Goal: Information Seeking & Learning: Stay updated

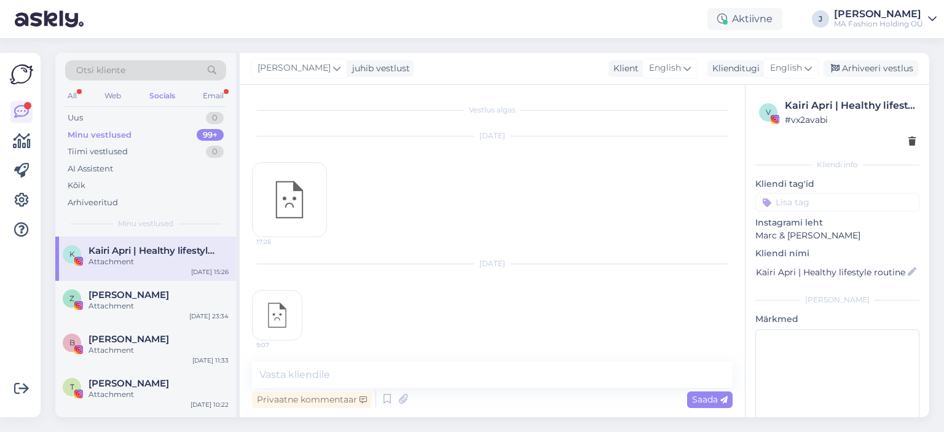
click at [203, 98] on div "Email" at bounding box center [213, 96] width 26 height 16
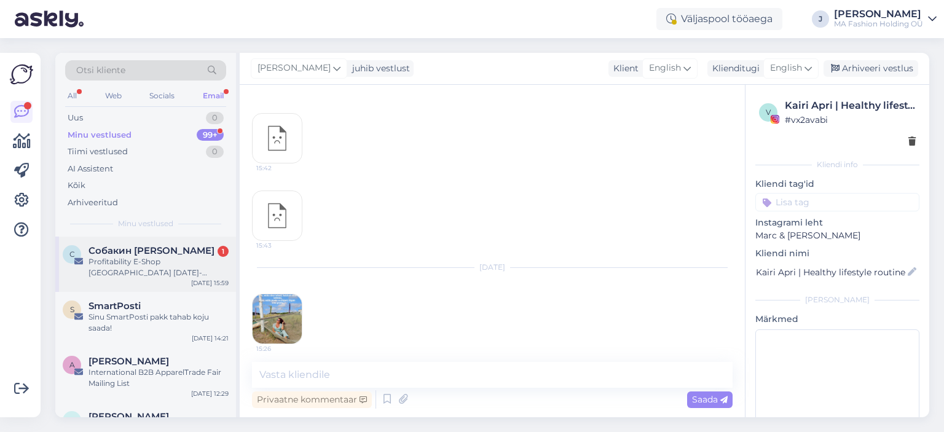
click at [155, 257] on div "Profitability E-Shop [GEOGRAPHIC_DATA] [DATE]-[DATE]. Рентабельность ИМ Эстония…" at bounding box center [158, 267] width 140 height 22
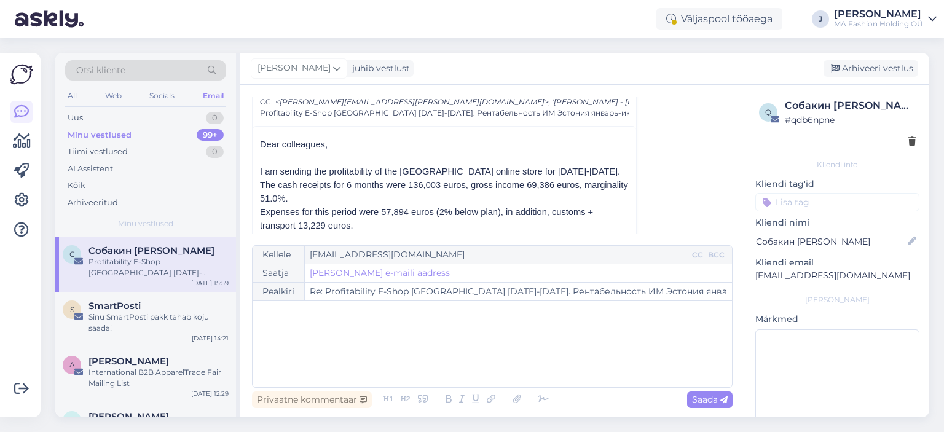
scroll to position [165, 0]
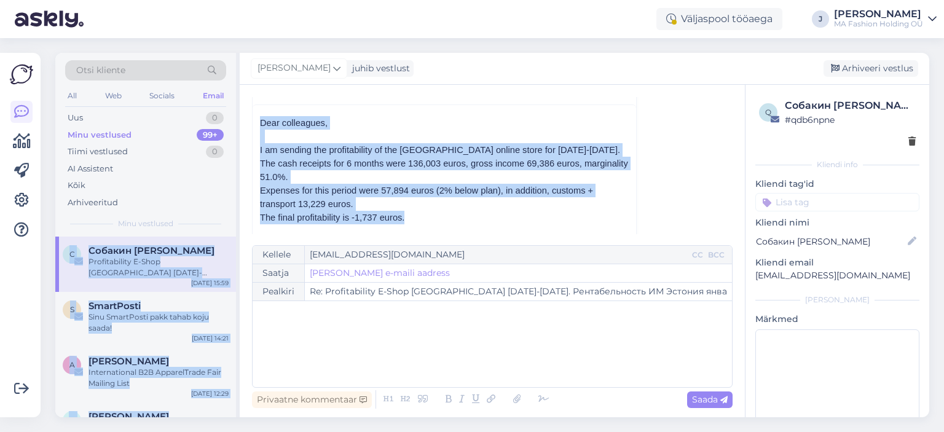
drag, startPoint x: 420, startPoint y: 205, endPoint x: 236, endPoint y: 141, distance: 195.1
click at [236, 134] on div "Otsi kliente All Web Socials Email Uus 0 Minu vestlused 99+ Tiimi vestlused 0 A…" at bounding box center [492, 235] width 874 height 364
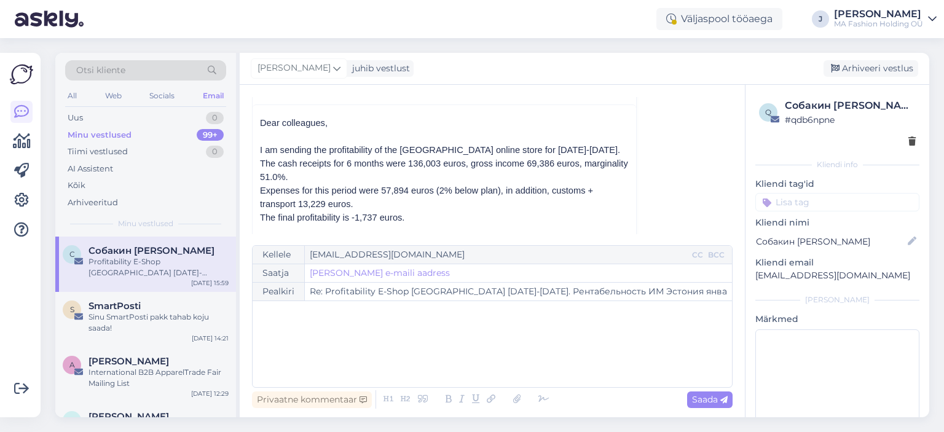
click at [415, 224] on p at bounding box center [444, 231] width 369 height 14
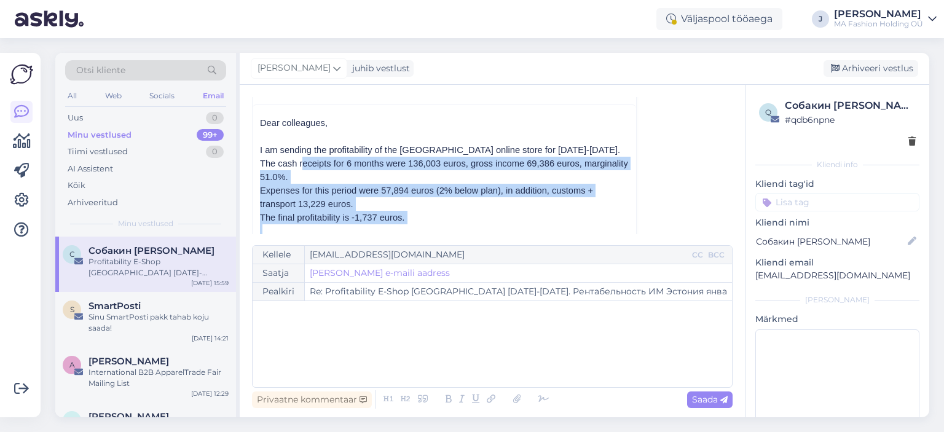
drag, startPoint x: 453, startPoint y: 211, endPoint x: 288, endPoint y: 159, distance: 173.9
click at [340, 184] on p "Expenses for this period were 57,894 euros (2% below plan), in addition, custom…" at bounding box center [444, 197] width 369 height 27
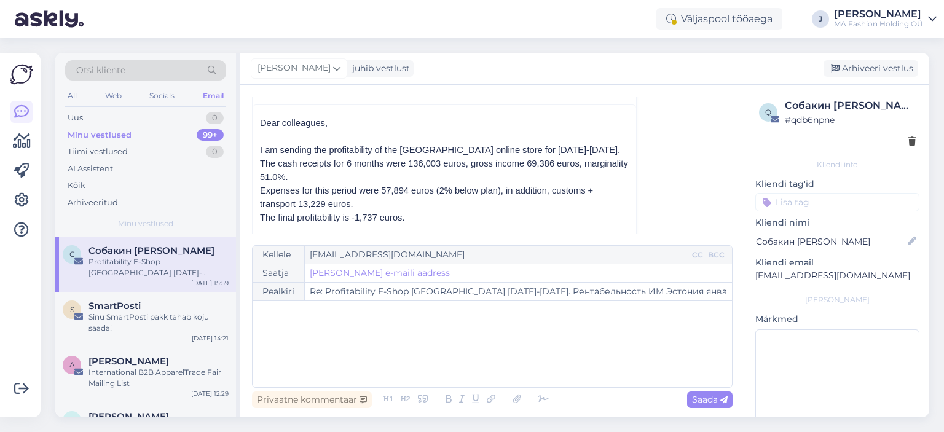
scroll to position [226, 0]
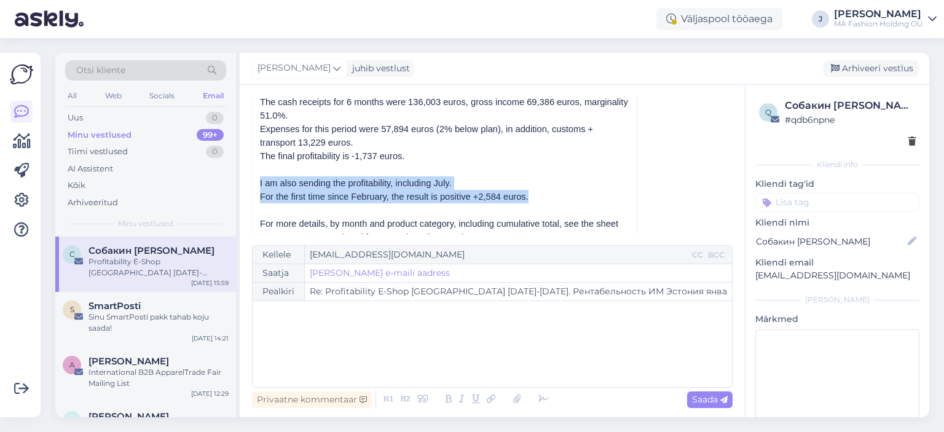
drag, startPoint x: 536, startPoint y: 176, endPoint x: 253, endPoint y: 166, distance: 282.8
click at [256, 163] on div "Dear colleagues, I am sending the profitability of the Estonia online store for…" at bounding box center [444, 399] width 383 height 712
click at [276, 178] on span "I am also sending the profitability, including July." at bounding box center [355, 183] width 191 height 10
drag, startPoint x: 280, startPoint y: 167, endPoint x: 579, endPoint y: 186, distance: 300.5
click at [579, 186] on div "Dear colleagues, I am sending the profitability of the Estonia online store for…" at bounding box center [444, 401] width 369 height 693
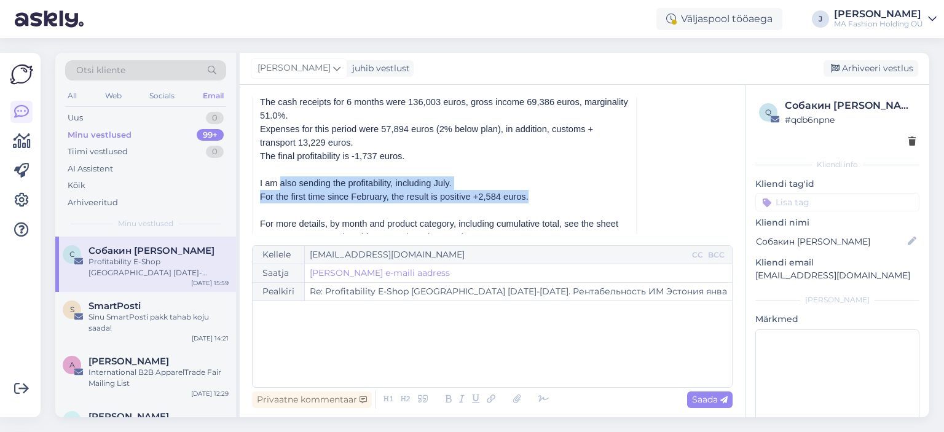
click at [576, 190] on p "For the first time since February, the result is positive +2,584 euros." at bounding box center [444, 197] width 369 height 14
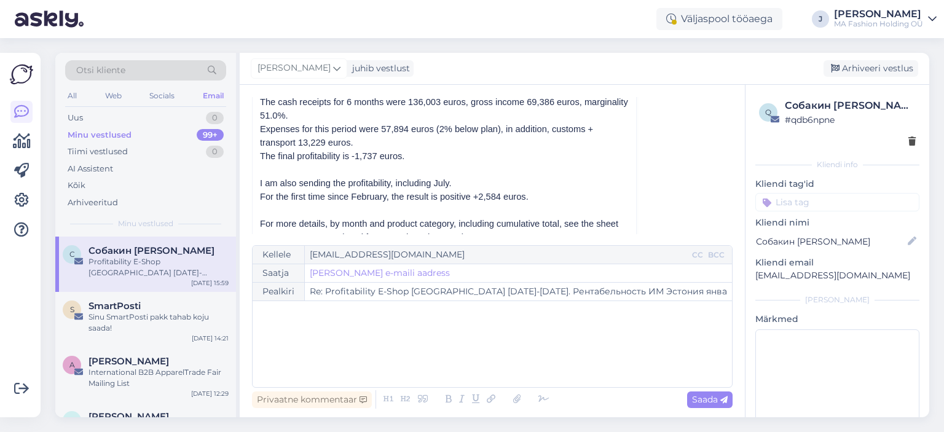
click at [510, 203] on p at bounding box center [444, 210] width 369 height 14
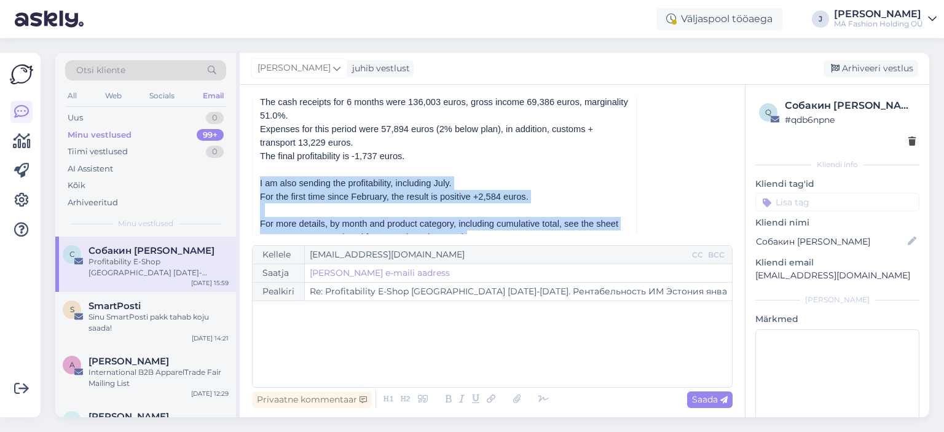
drag, startPoint x: 363, startPoint y: 200, endPoint x: 242, endPoint y: 162, distance: 126.3
click at [242, 162] on div "Vestlus algas Собакин Алексей [EMAIL_ADDRESS][DOMAIN_NAME] [DATE] 13:38 ( 2 päe…" at bounding box center [492, 251] width 505 height 332
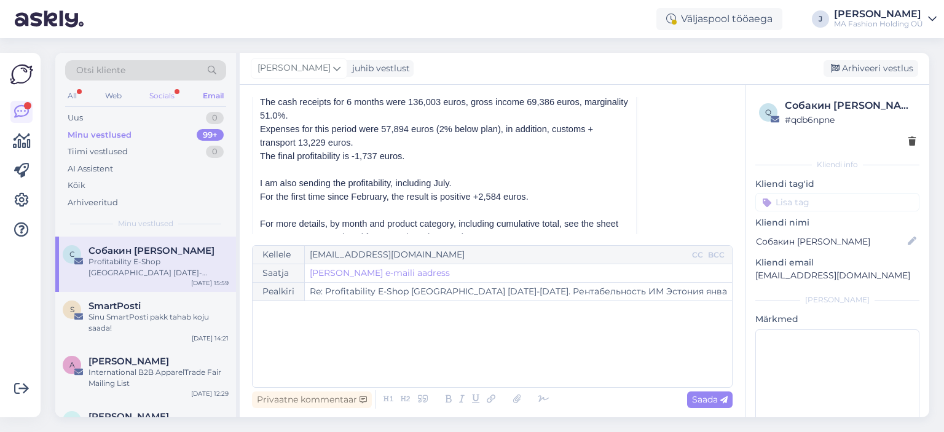
click at [156, 92] on div "Socials" at bounding box center [162, 96] width 30 height 16
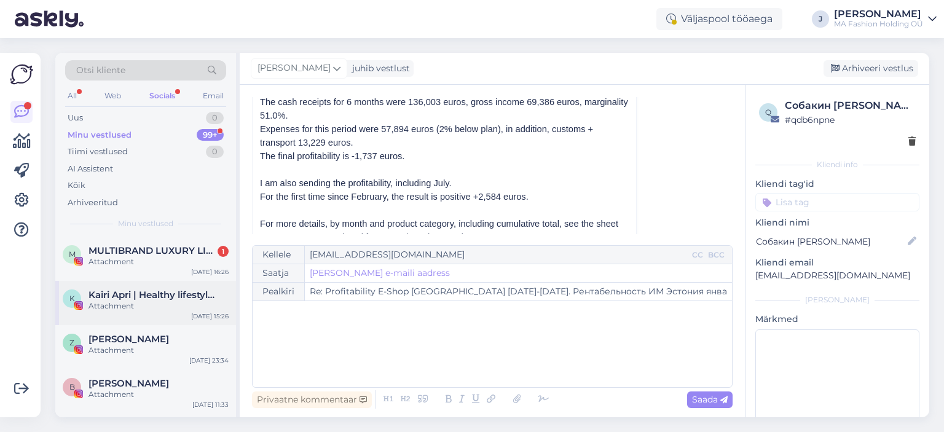
click at [135, 294] on span "Kairi Apri | Healthy lifestyle routines" at bounding box center [152, 294] width 128 height 11
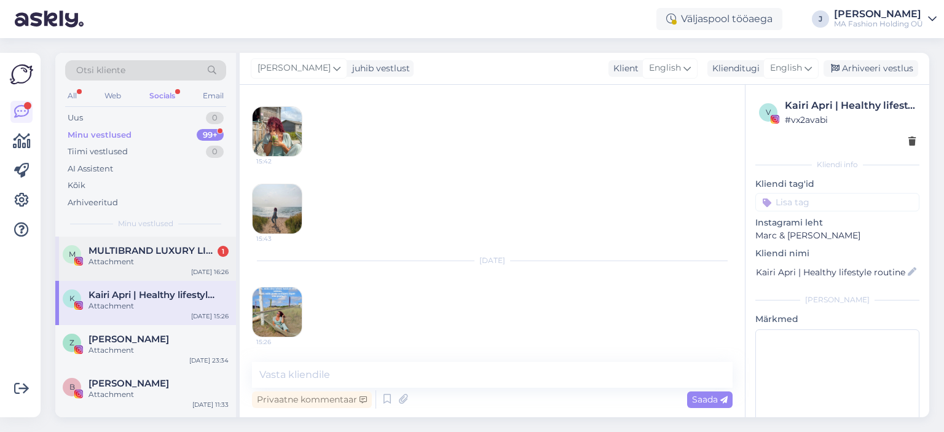
click at [138, 272] on div "M MULTIBRAND LUXURY LINGERIE boutique since [DATE] 1 Attachment [DATE] 16:26" at bounding box center [145, 259] width 181 height 44
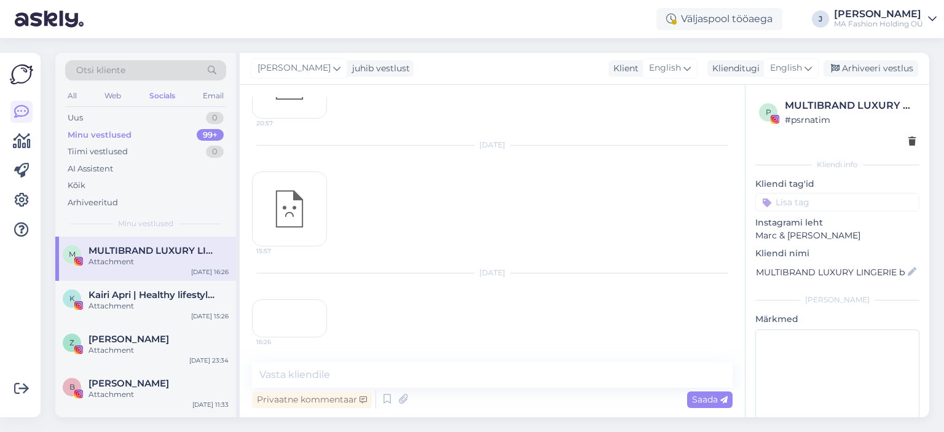
click at [125, 129] on div "Minu vestlused" at bounding box center [100, 135] width 64 height 12
click at [94, 102] on div "All Web Socials Email" at bounding box center [145, 97] width 161 height 19
click at [71, 100] on div "All" at bounding box center [72, 96] width 14 height 16
